Goal: Transaction & Acquisition: Purchase product/service

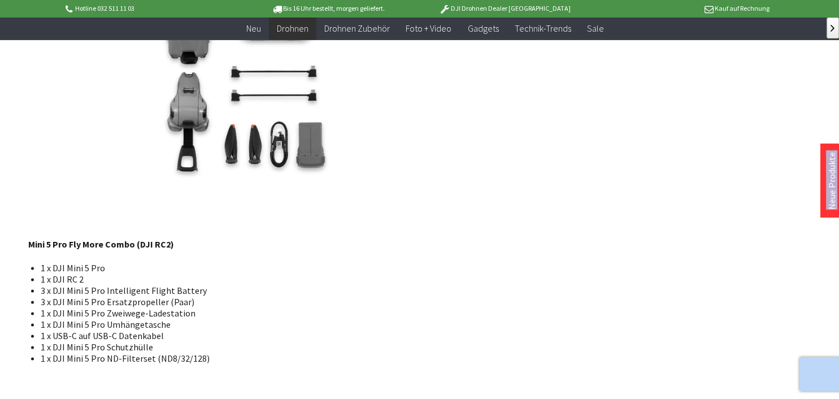
scroll to position [2029, 0]
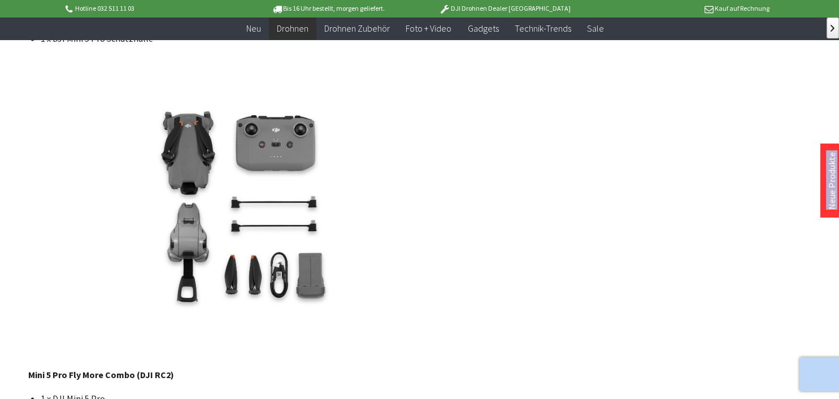
click at [441, 214] on img at bounding box center [255, 204] width 454 height 303
click at [397, 162] on img at bounding box center [255, 204] width 454 height 303
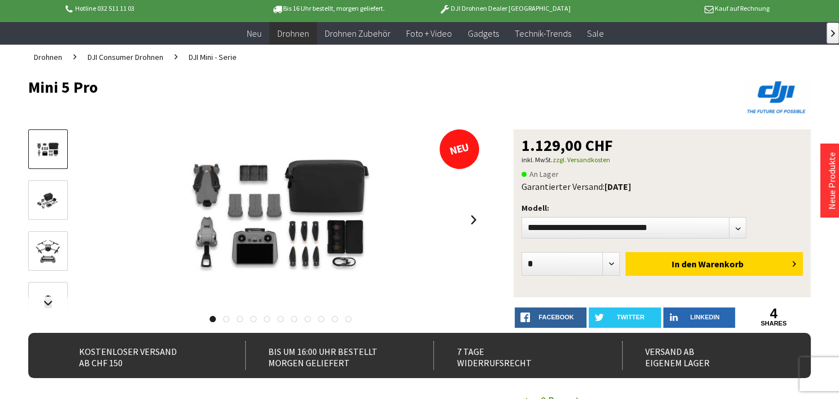
scroll to position [0, 0]
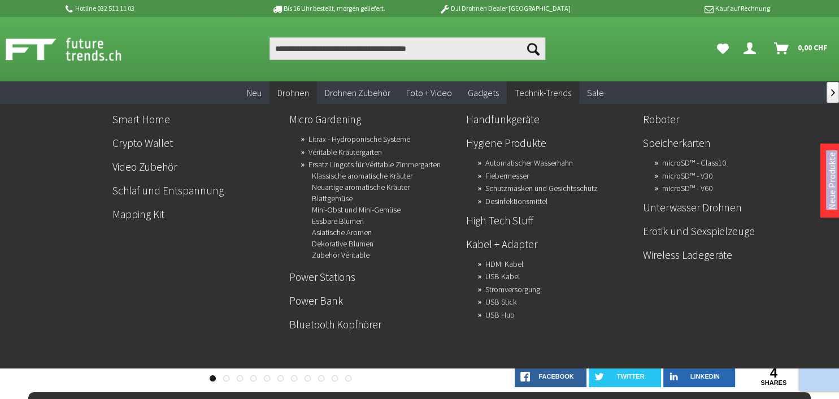
click at [418, 290] on li "Power Stations" at bounding box center [373, 279] width 168 height 24
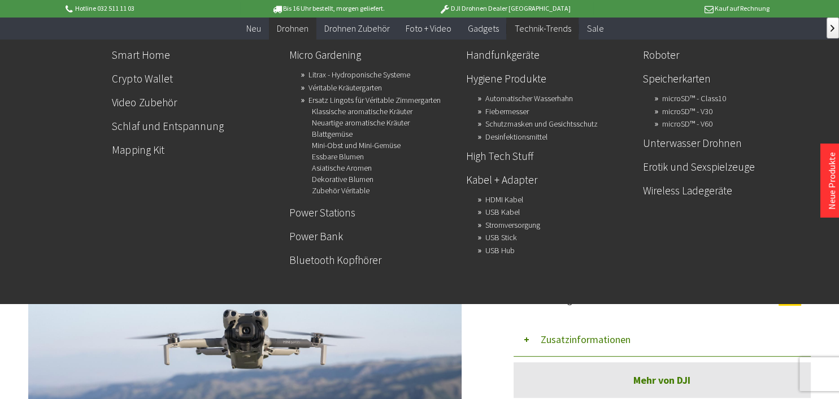
scroll to position [119, 0]
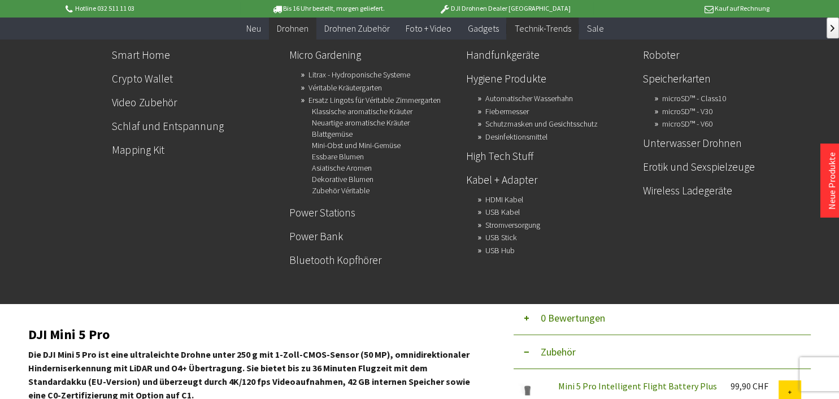
click at [72, 60] on div "Smart Home Crypto Wallet Video Zubehör Schlaf und Entspannung Mapping Kit Micro…" at bounding box center [420, 157] width 794 height 235
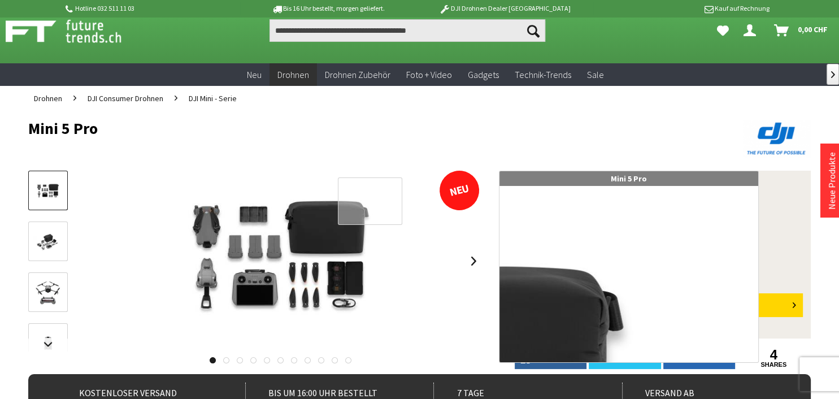
scroll to position [0, 0]
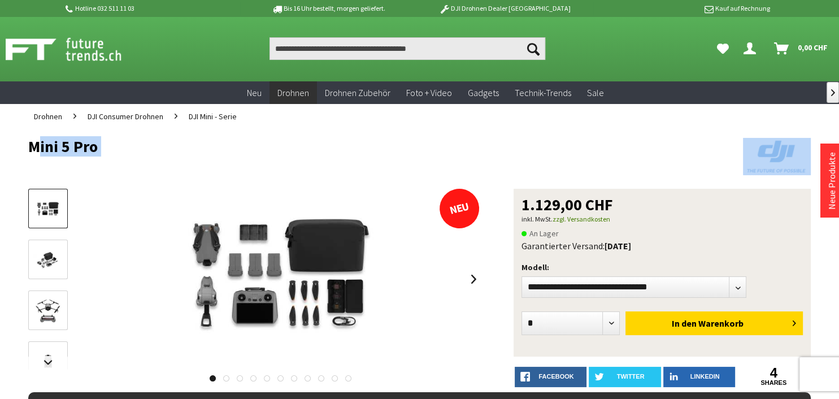
drag, startPoint x: 29, startPoint y: 145, endPoint x: 110, endPoint y: 155, distance: 81.0
click at [110, 155] on header "Mini 5 Pro" at bounding box center [419, 159] width 783 height 60
copy div "Mini 5 Pro"
drag, startPoint x: 524, startPoint y: 207, endPoint x: 623, endPoint y: 206, distance: 99.5
click at [623, 205] on div "1.129,00 CHF" at bounding box center [662, 205] width 281 height 16
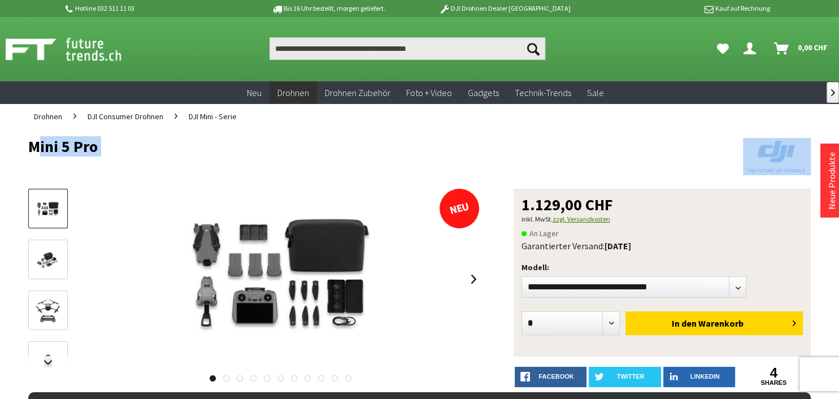
copy span "1.129,00 CHF"
